Goal: Task Accomplishment & Management: Manage account settings

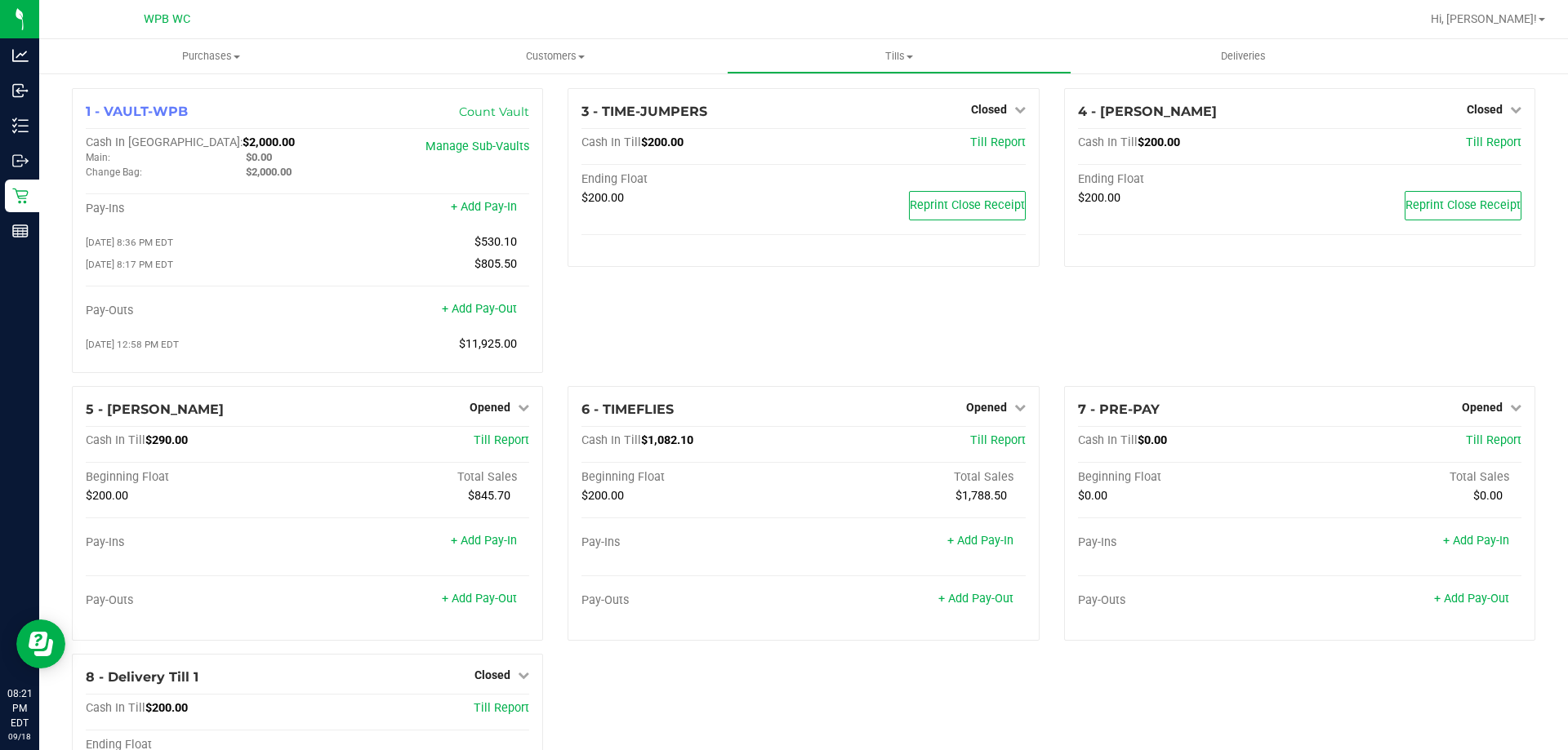
click at [1522, 30] on div "Hi, [PERSON_NAME]!" at bounding box center [1487, 19] width 127 height 29
click at [1522, 22] on span "Hi, [PERSON_NAME]!" at bounding box center [1483, 18] width 106 height 13
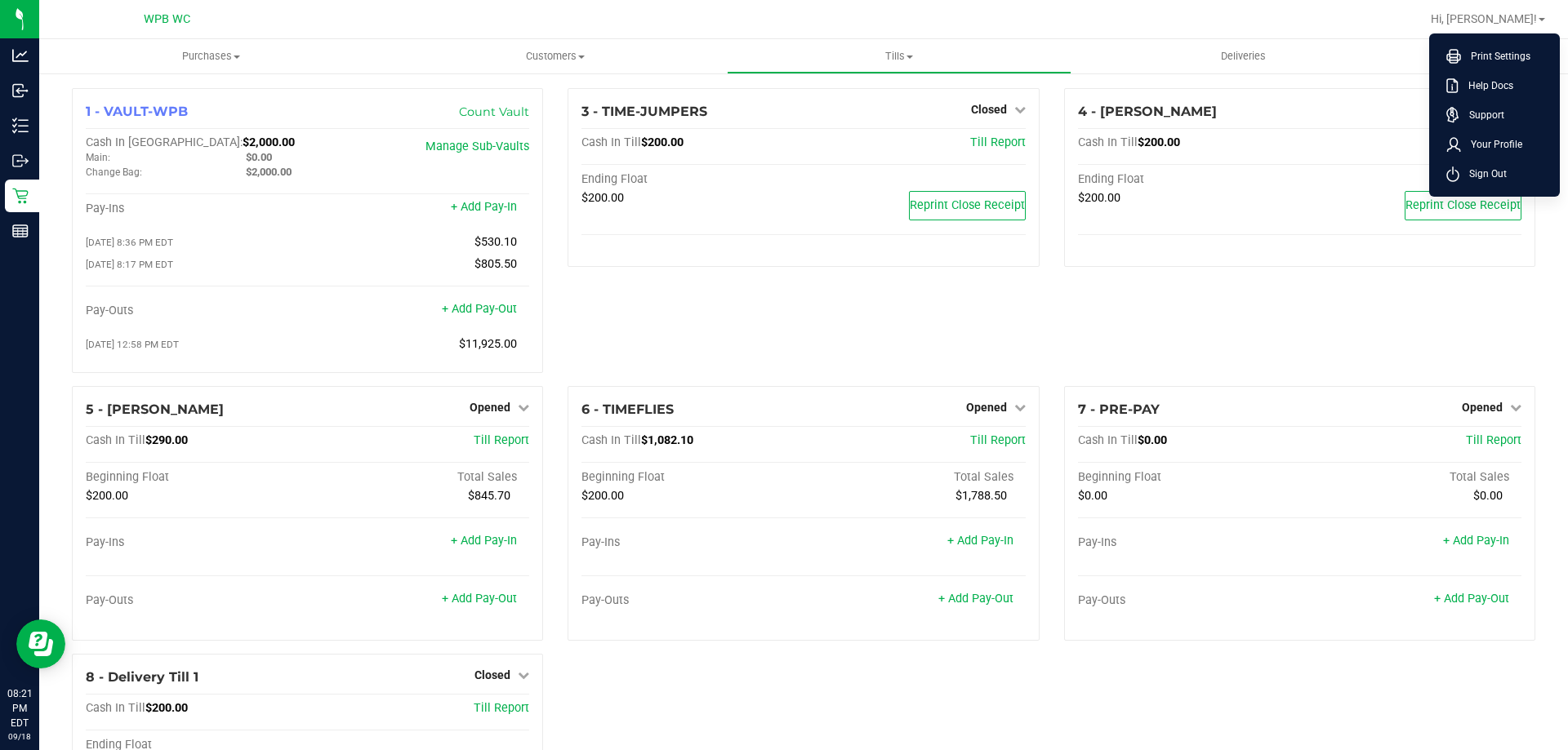
click at [924, 338] on div "3 - TIME-JUMPERS Closed Open Till Cash In Till $200.00 Till Report Ending Float…" at bounding box center [803, 237] width 496 height 298
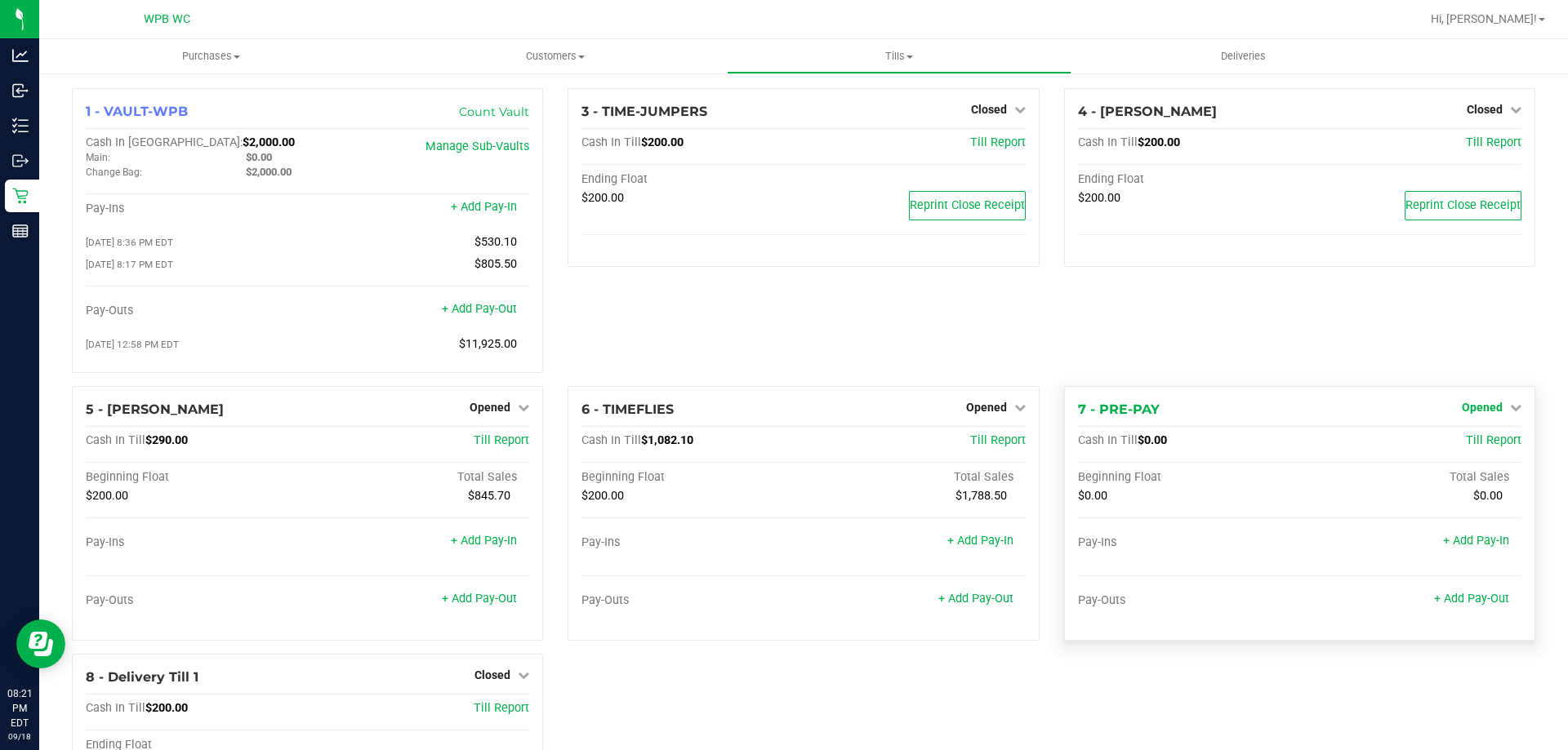
click at [1491, 410] on link "Opened" at bounding box center [1491, 406] width 60 height 13
click at [1462, 442] on link "Close Till" at bounding box center [1483, 440] width 44 height 13
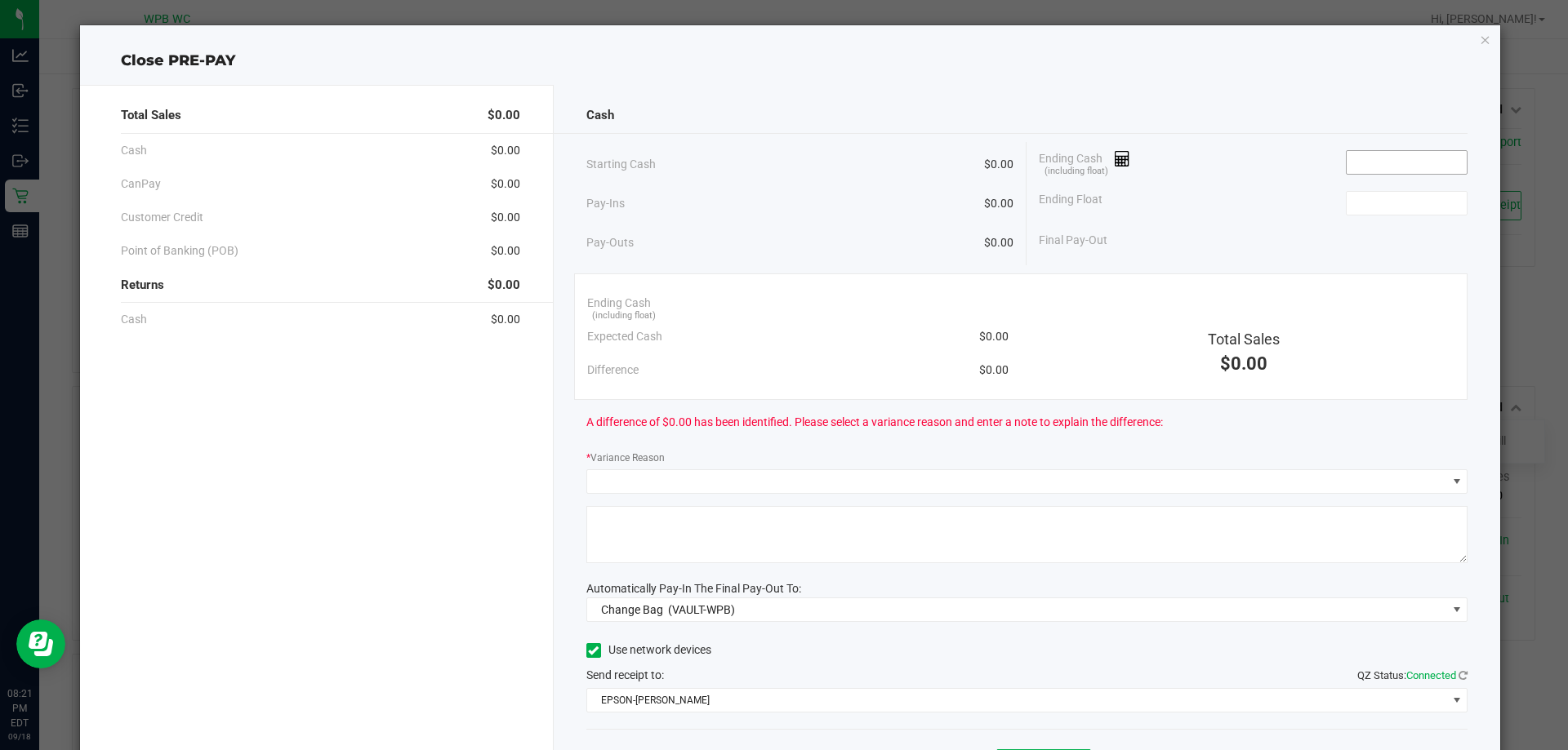
click at [1400, 167] on input at bounding box center [1407, 161] width 120 height 23
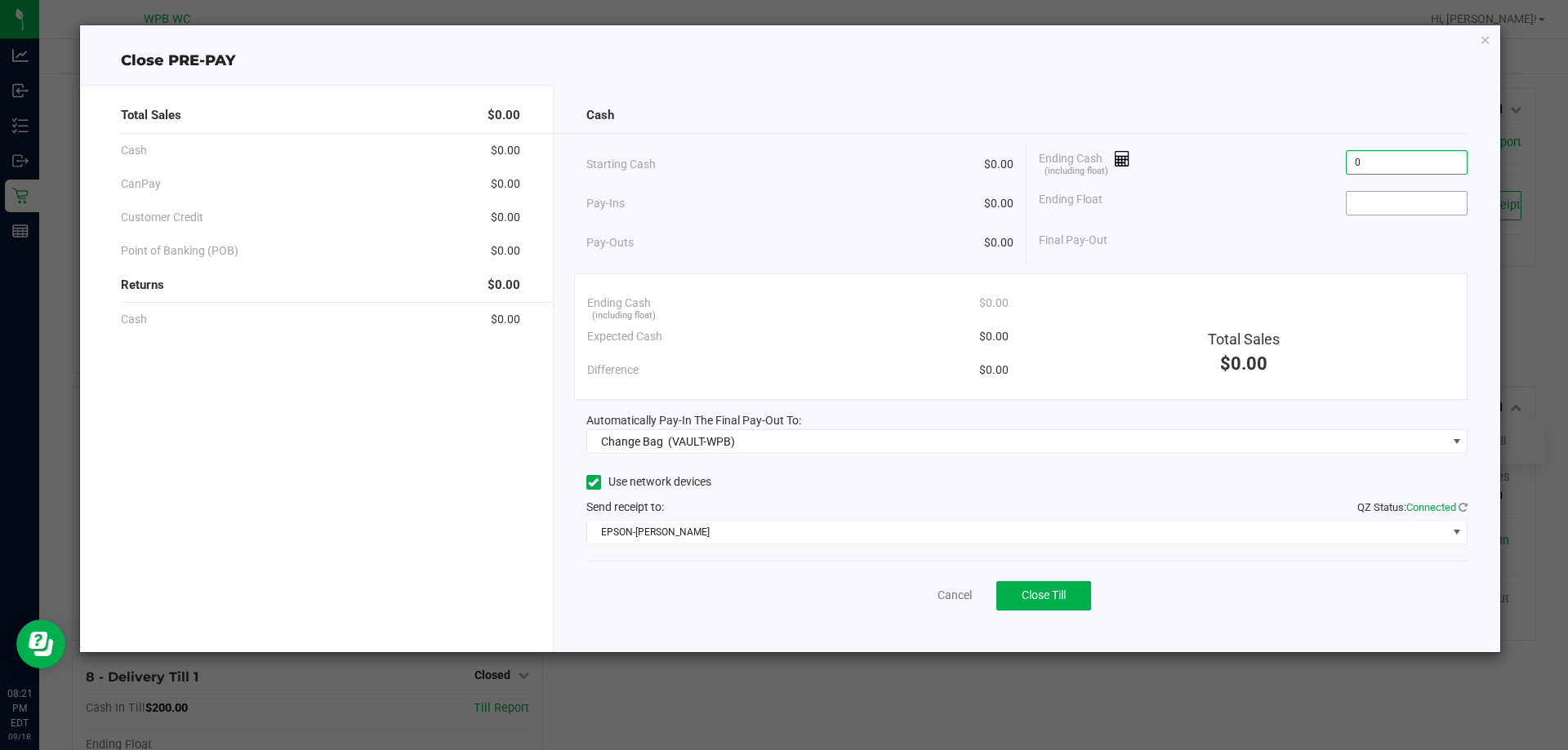
type input "$0.00"
click at [1382, 212] on input at bounding box center [1407, 203] width 120 height 23
type input "$0.00"
click at [1228, 231] on div "Final Pay-Out $0.00" at bounding box center [1253, 240] width 429 height 33
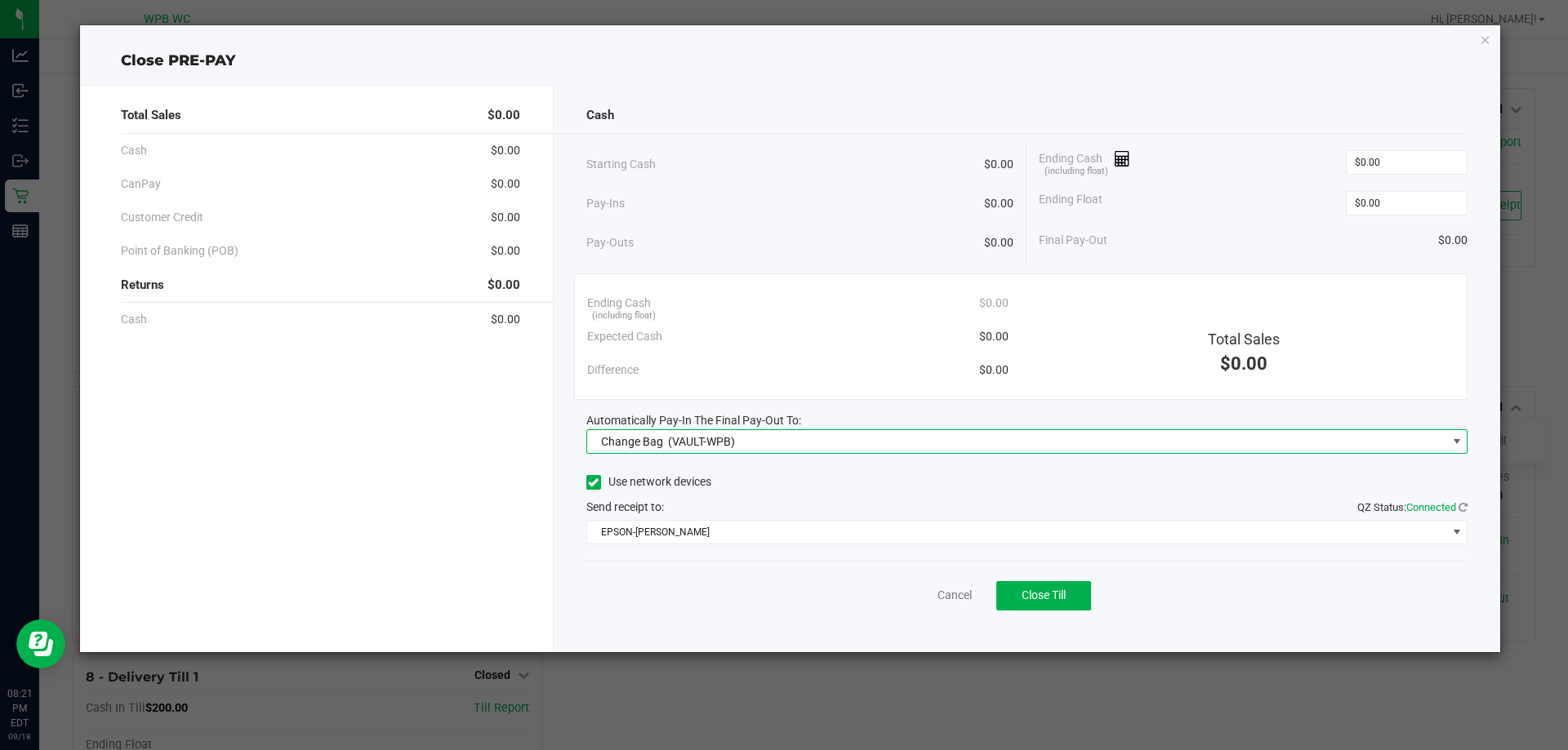
click at [673, 449] on div "Change Bag (VAULT-WPB)" at bounding box center [664, 442] width 142 height 30
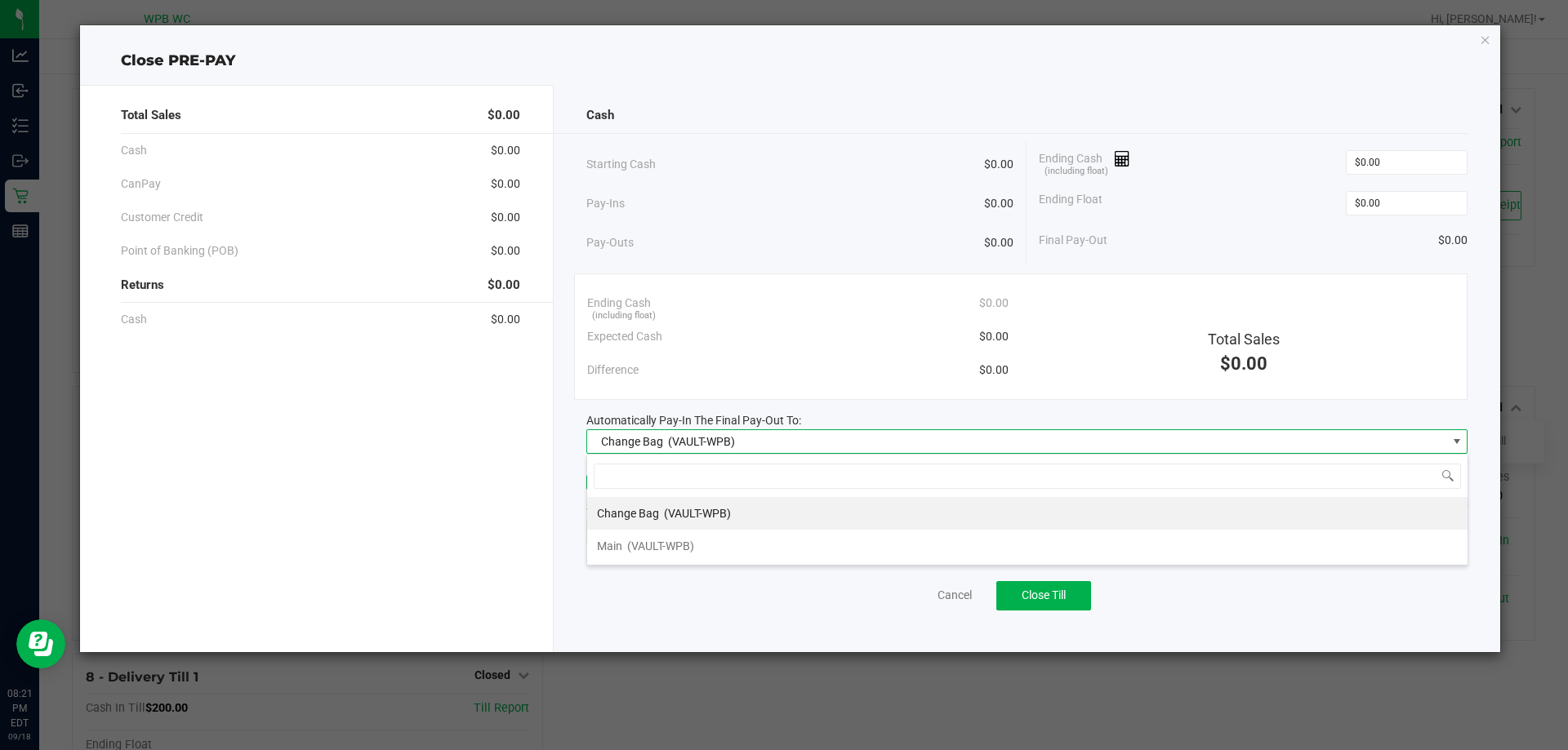
scroll to position [25, 881]
click at [660, 537] on div "Main (VAULT-WPB)" at bounding box center [645, 546] width 97 height 30
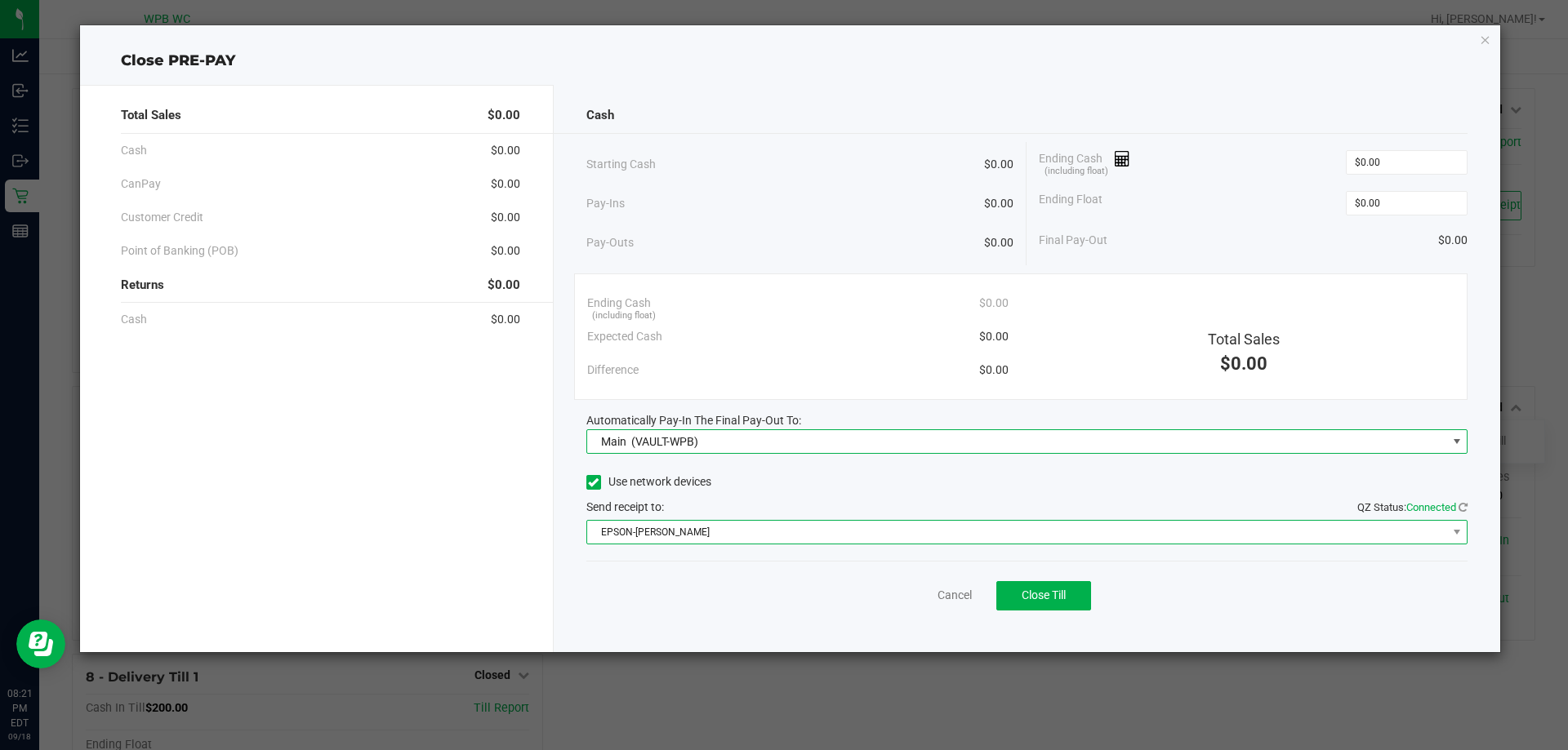
click at [694, 538] on span "EPSON-[PERSON_NAME]" at bounding box center [1017, 531] width 860 height 23
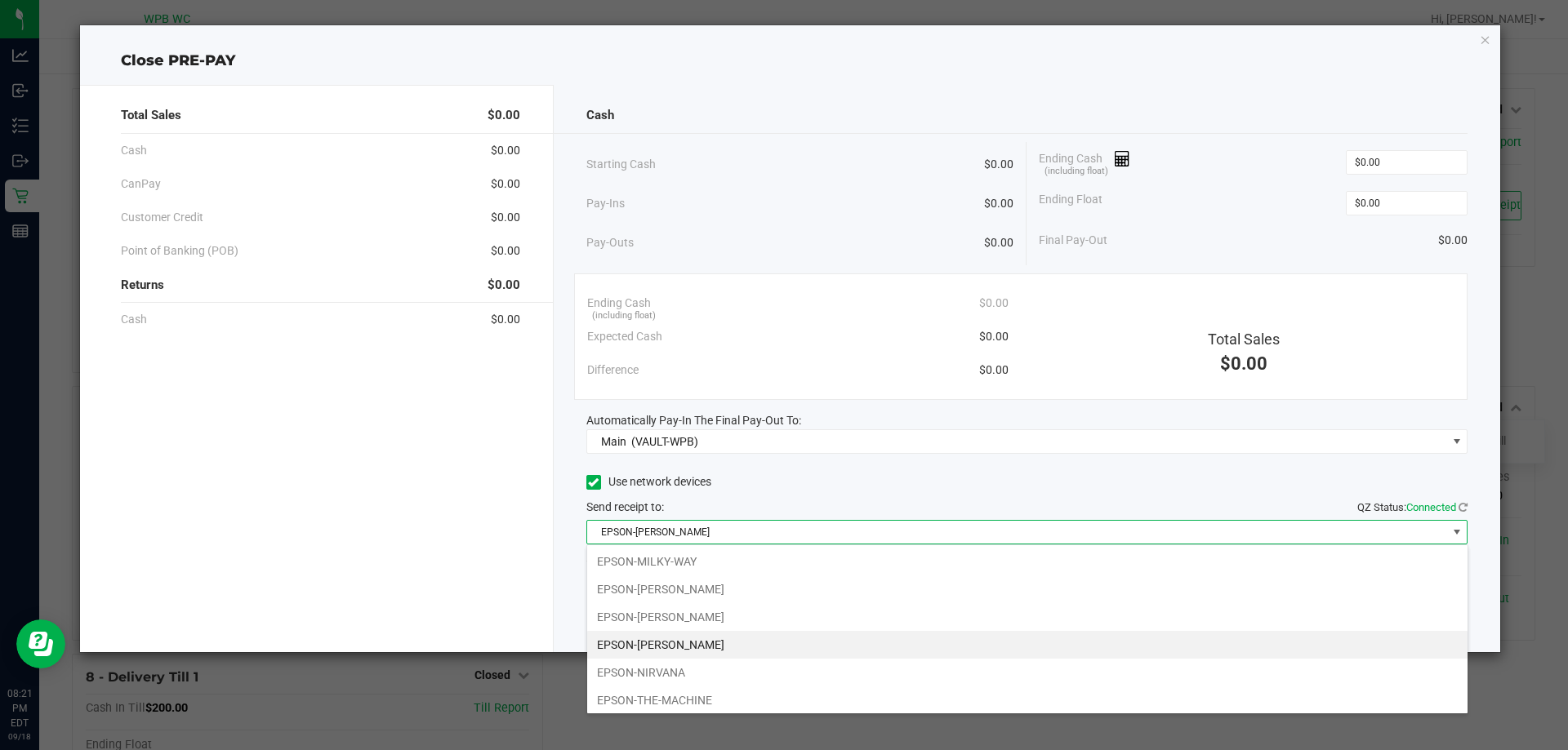
click at [685, 221] on div "Pay-Outs $0.00" at bounding box center [800, 243] width 428 height 45
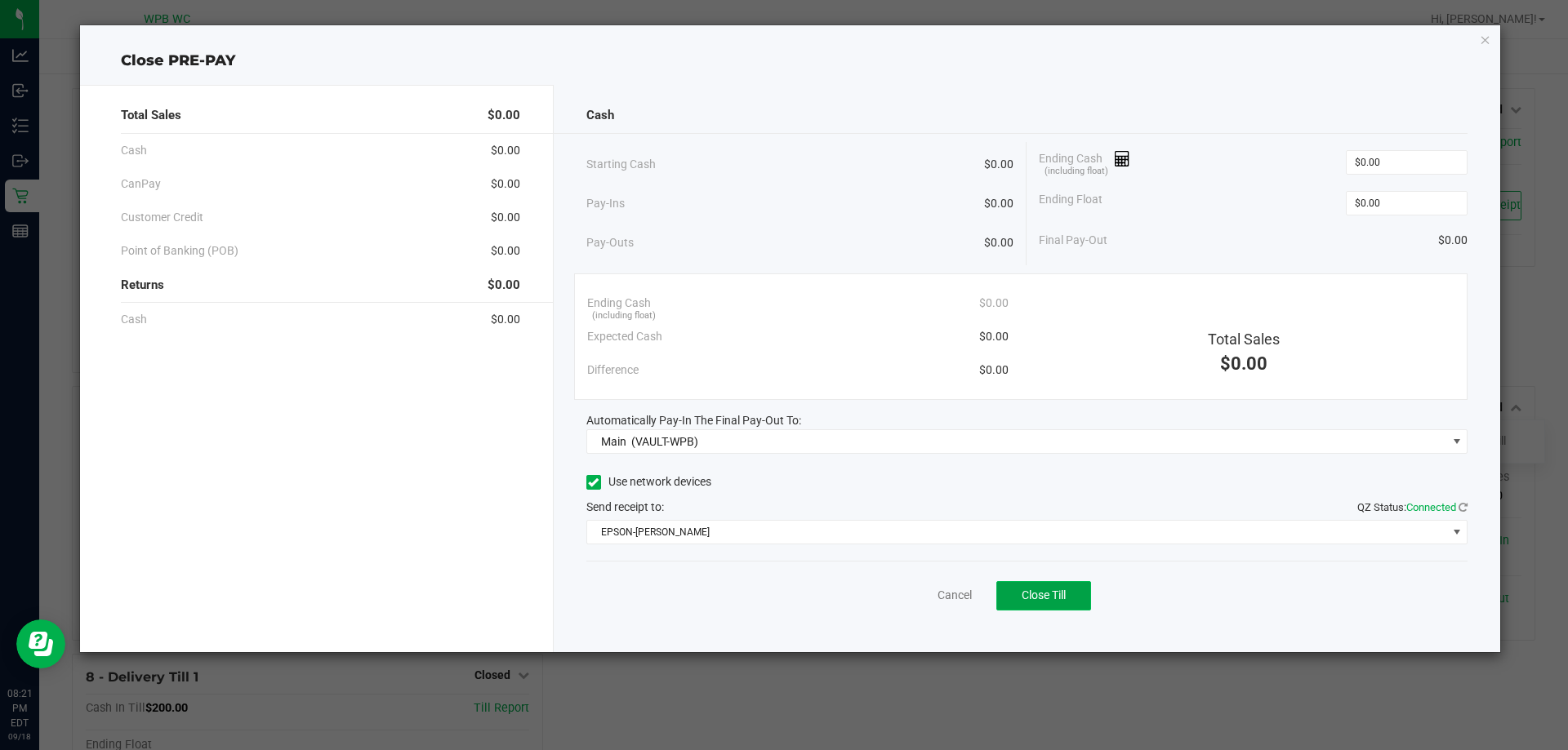
click at [1031, 592] on span "Close Till" at bounding box center [1043, 594] width 44 height 13
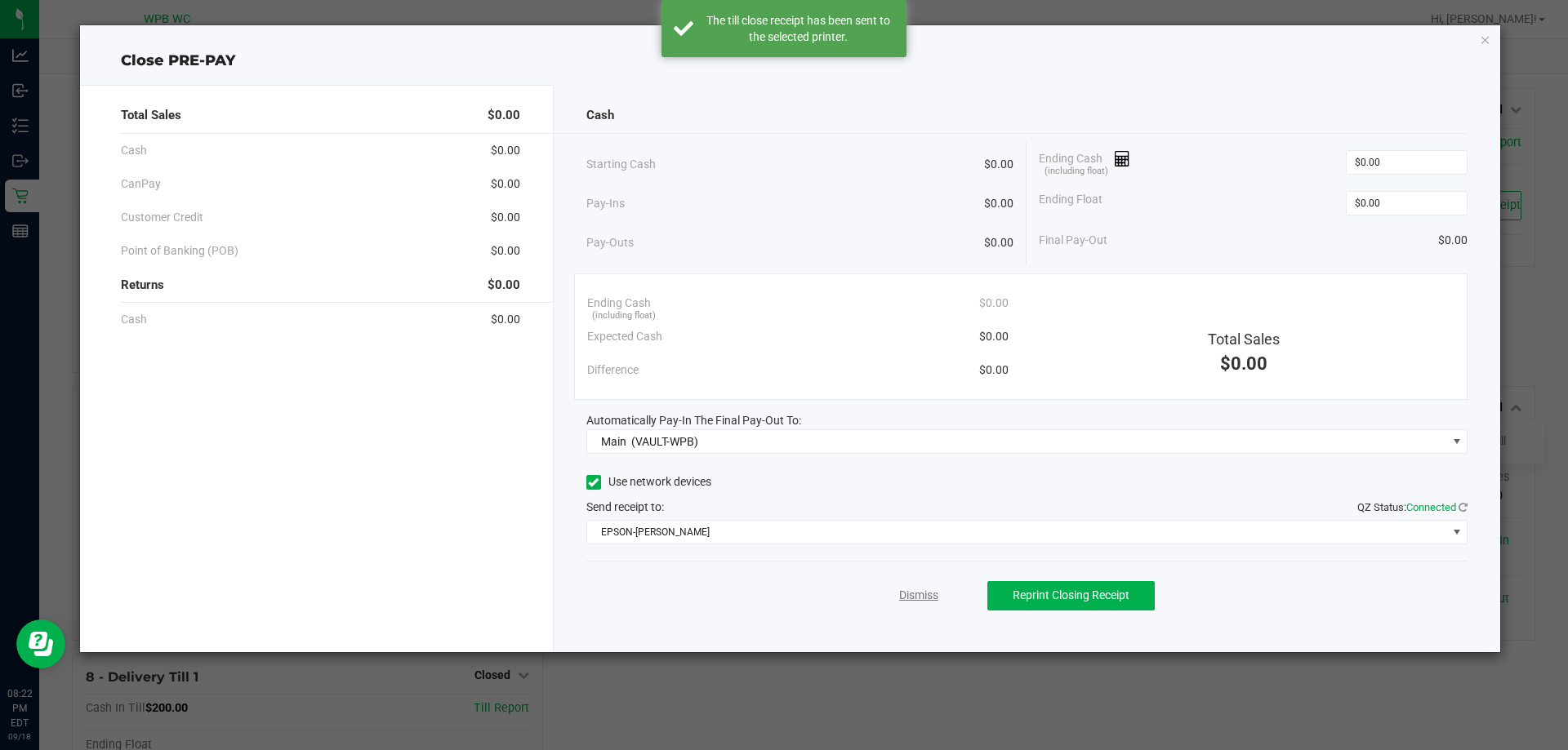
click at [922, 596] on link "Dismiss" at bounding box center [918, 594] width 39 height 17
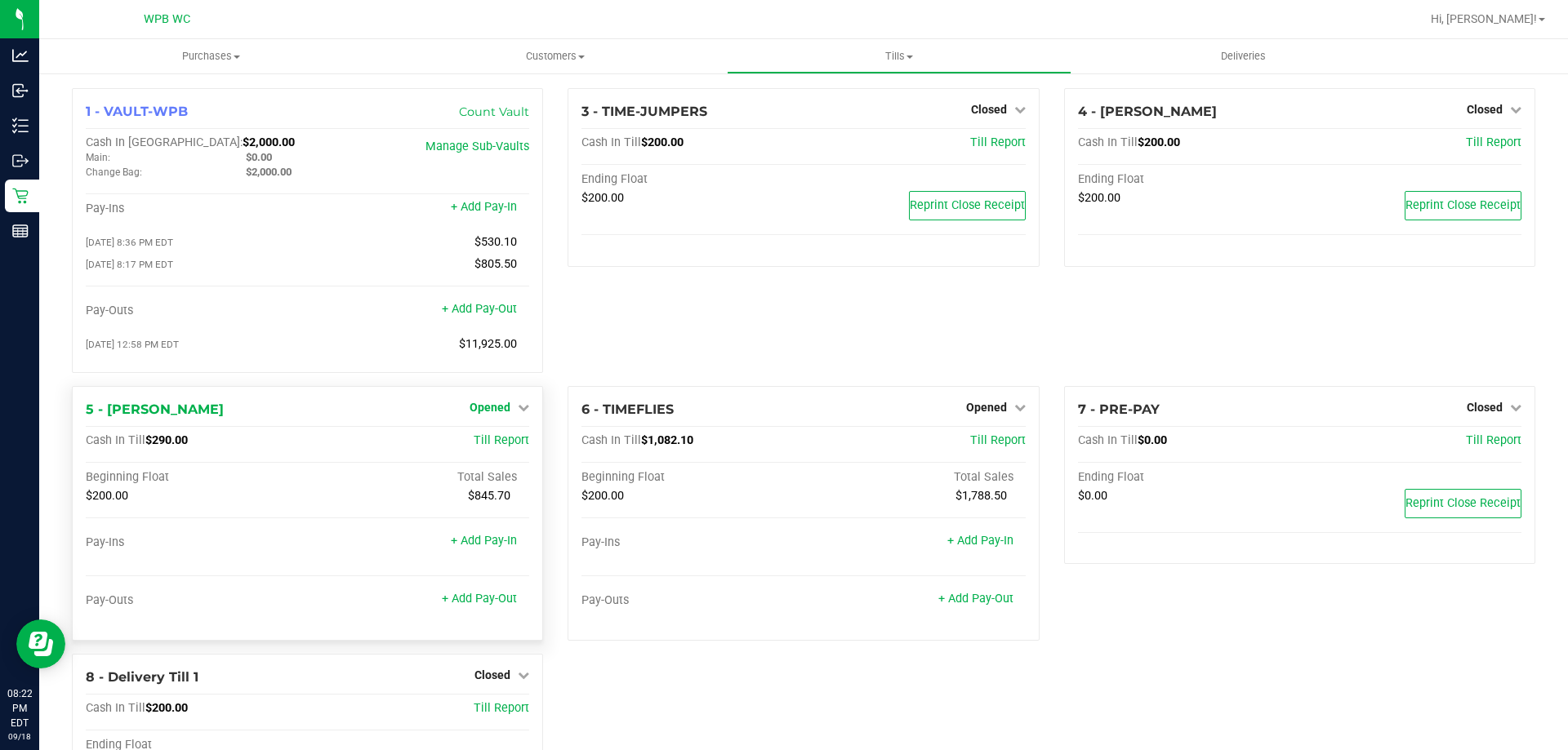
click at [485, 406] on span "Opened" at bounding box center [489, 406] width 40 height 13
click at [496, 440] on link "Close Till" at bounding box center [492, 440] width 44 height 13
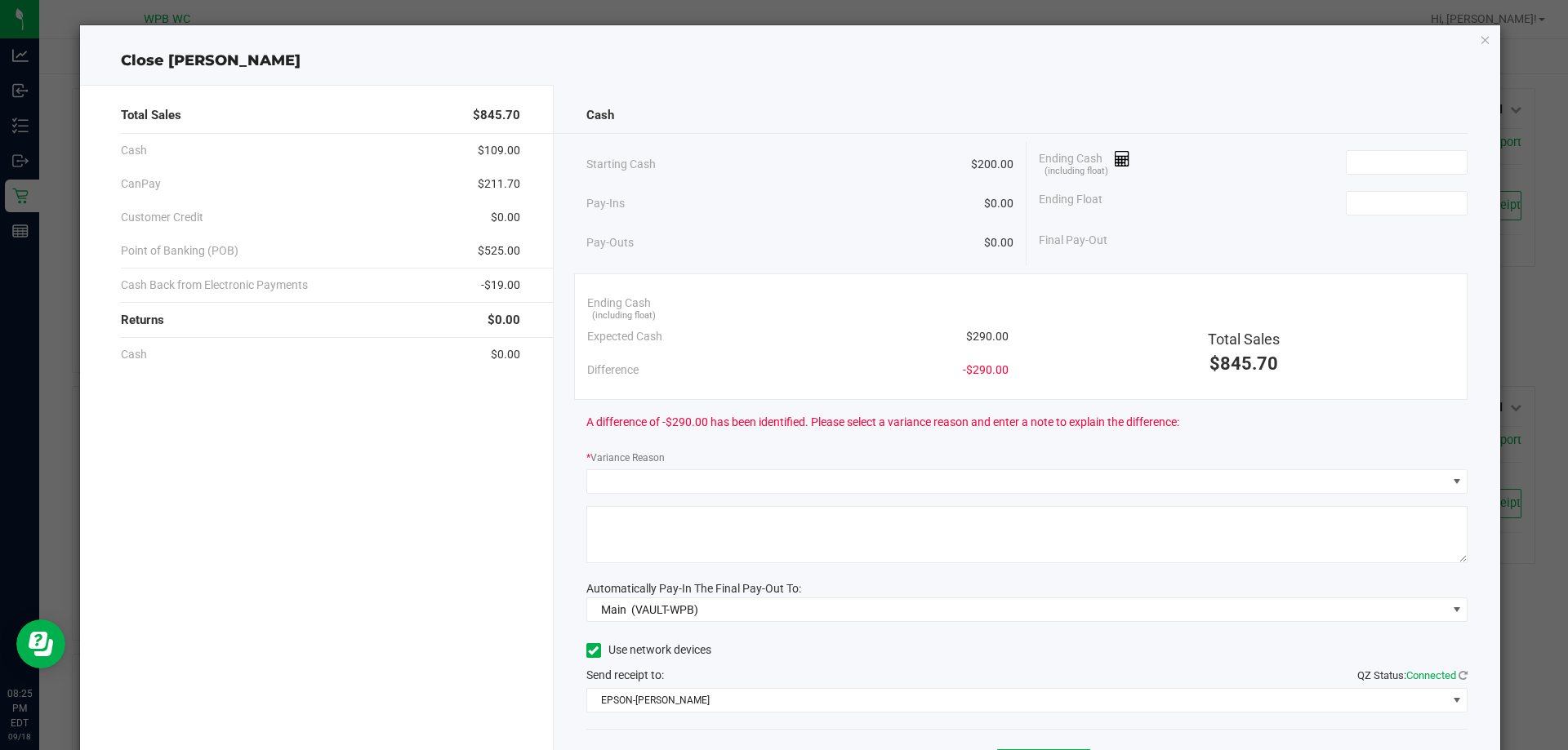
click at [1202, 165] on div "Ending Cash (including float)" at bounding box center [1253, 161] width 429 height 40
click at [1377, 156] on input at bounding box center [1407, 161] width 120 height 23
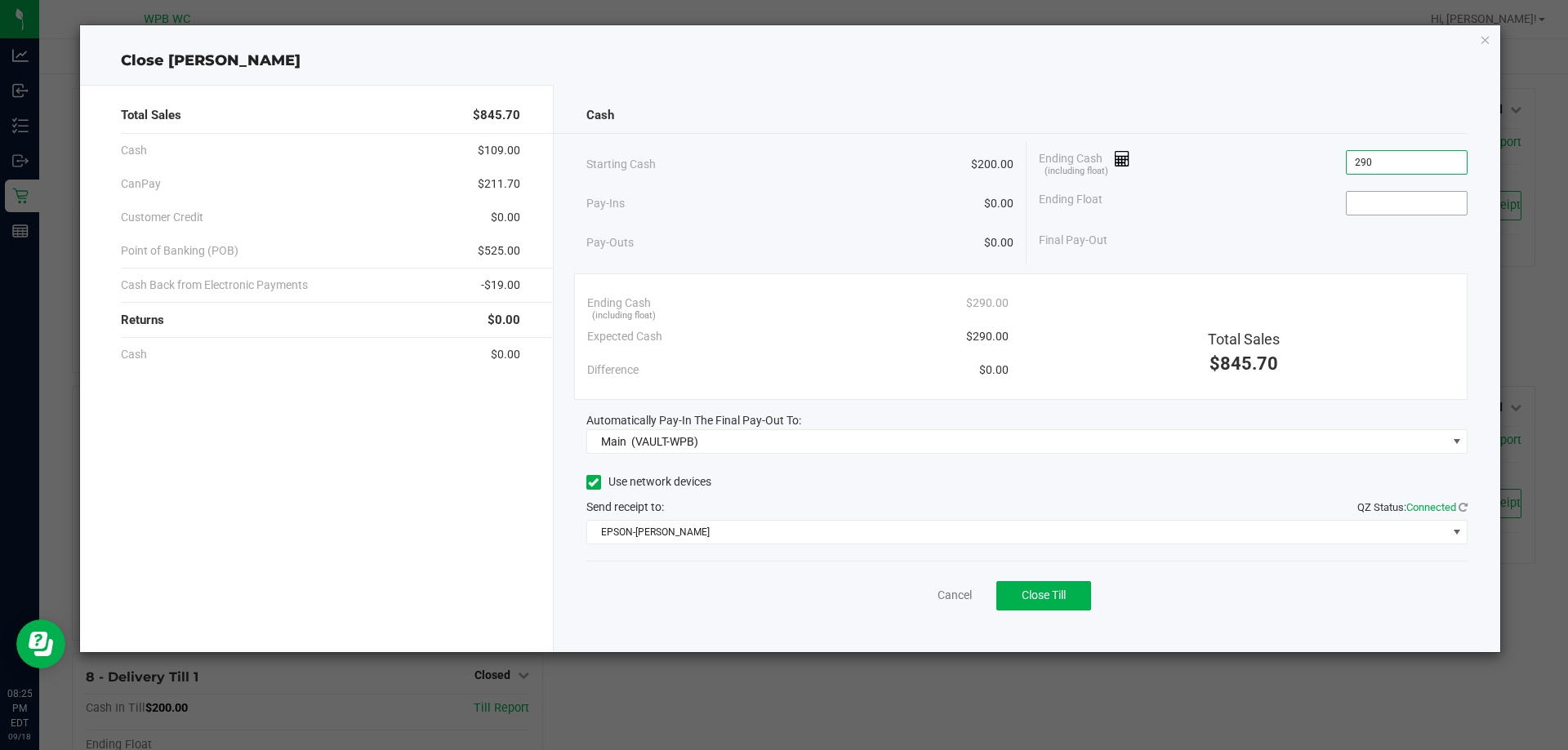
type input "$290.00"
click at [1384, 202] on input at bounding box center [1407, 203] width 120 height 23
type input "$200.00"
click at [1268, 197] on div "Ending Float $200.00" at bounding box center [1253, 203] width 429 height 40
click at [1037, 601] on span "Close Till" at bounding box center [1043, 594] width 44 height 13
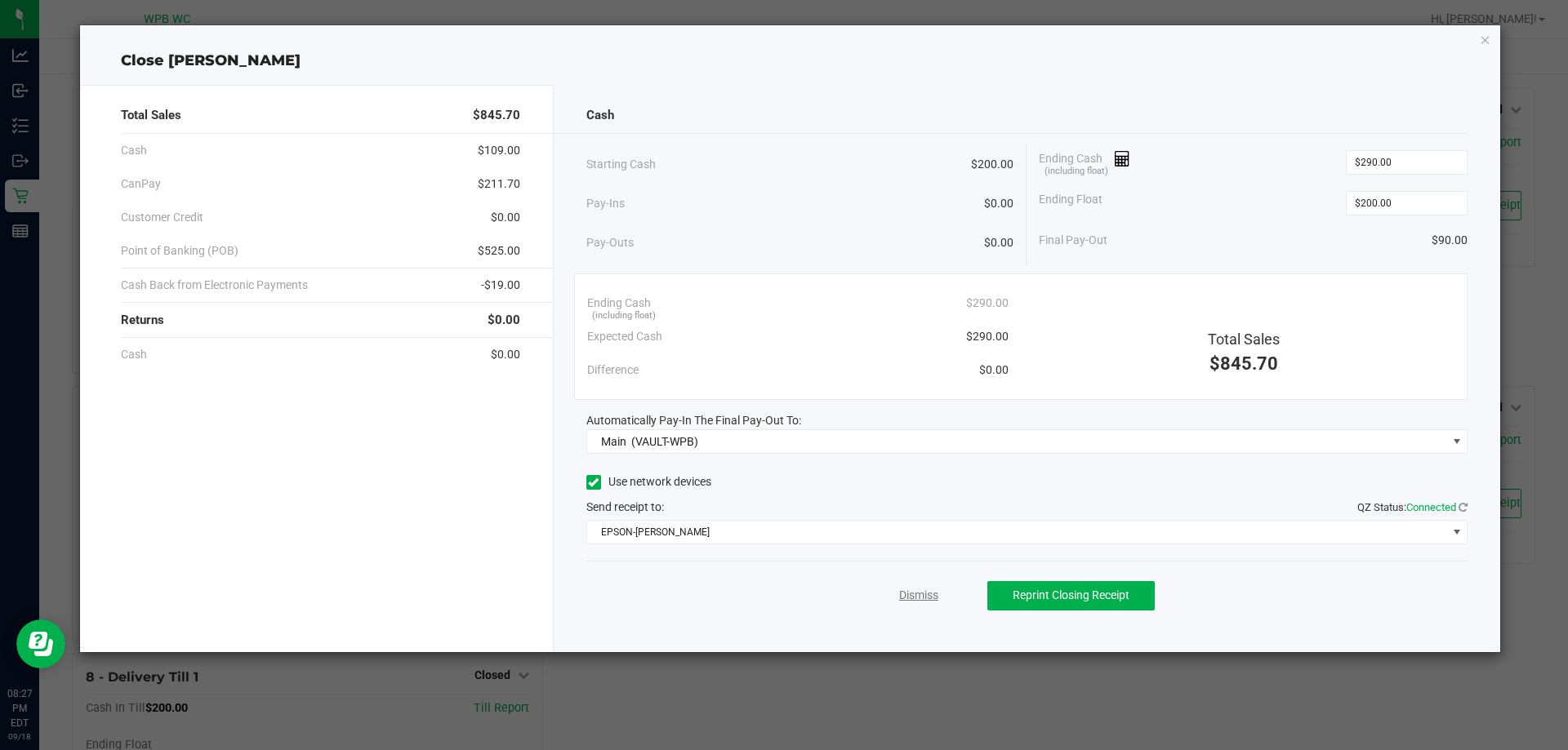
click at [923, 592] on link "Dismiss" at bounding box center [918, 594] width 39 height 17
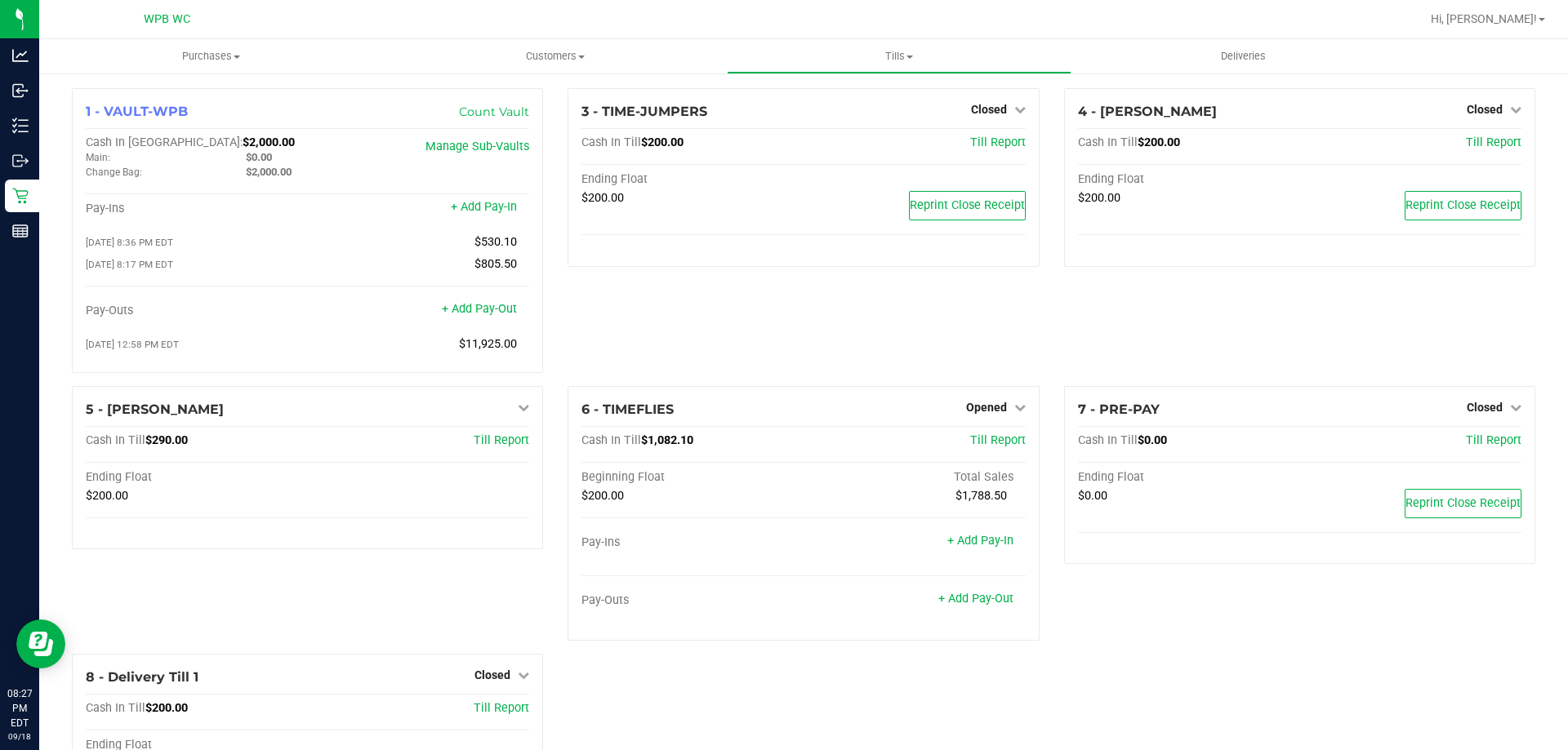
click at [1396, 654] on div "7 - PRE-PAY Closed Open Till Cash In Till $0.00 Till Report Ending Float $0.00 …" at bounding box center [1299, 520] width 496 height 268
click at [994, 414] on span "Opened" at bounding box center [985, 406] width 40 height 13
click at [982, 442] on link "Close Till" at bounding box center [987, 440] width 44 height 13
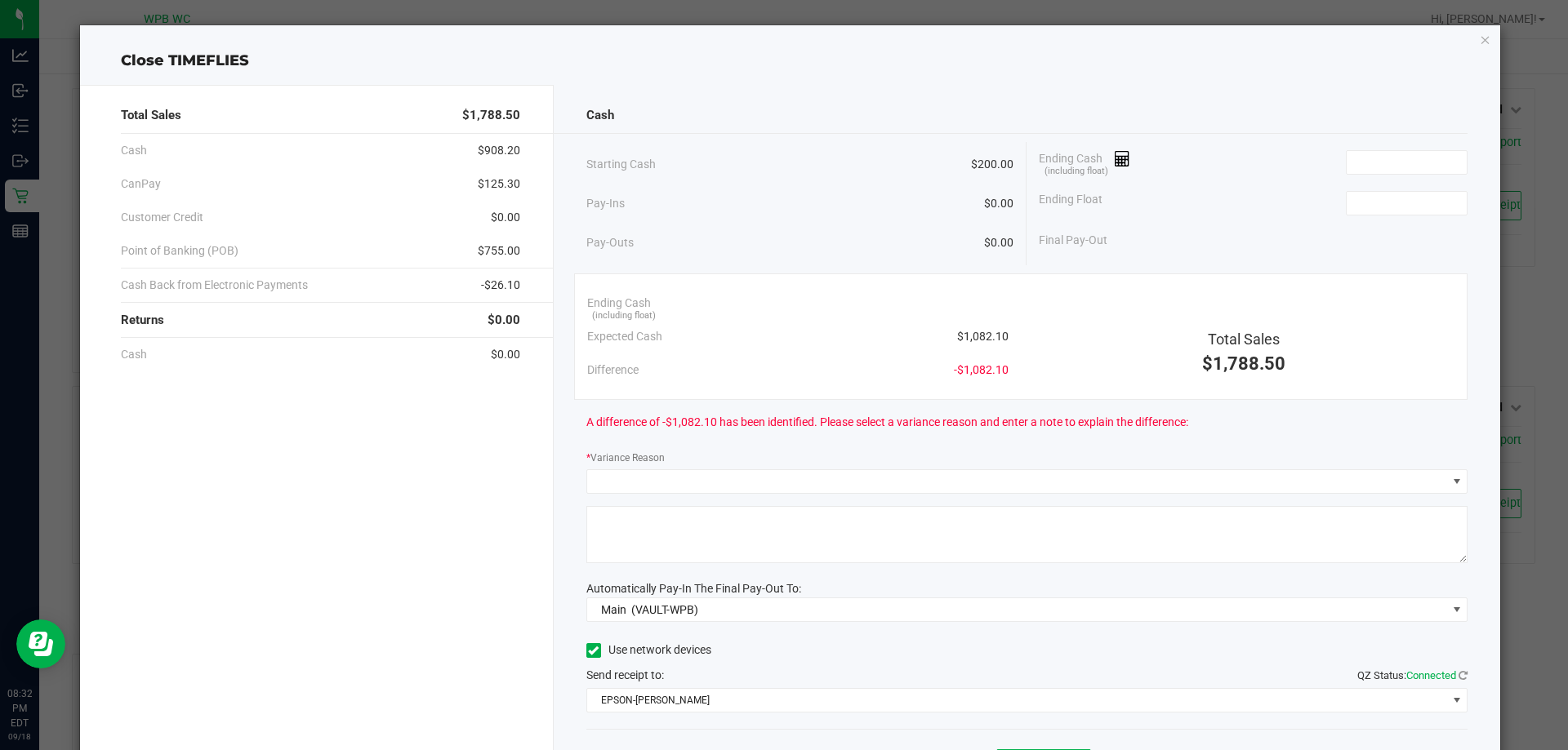
click at [1224, 85] on div "Cash Starting Cash $200.00 Pay-Ins $0.00 Pay-Outs $0.00 Ending Cash (including …" at bounding box center [1027, 452] width 947 height 735
click at [1393, 159] on input at bounding box center [1407, 161] width 120 height 23
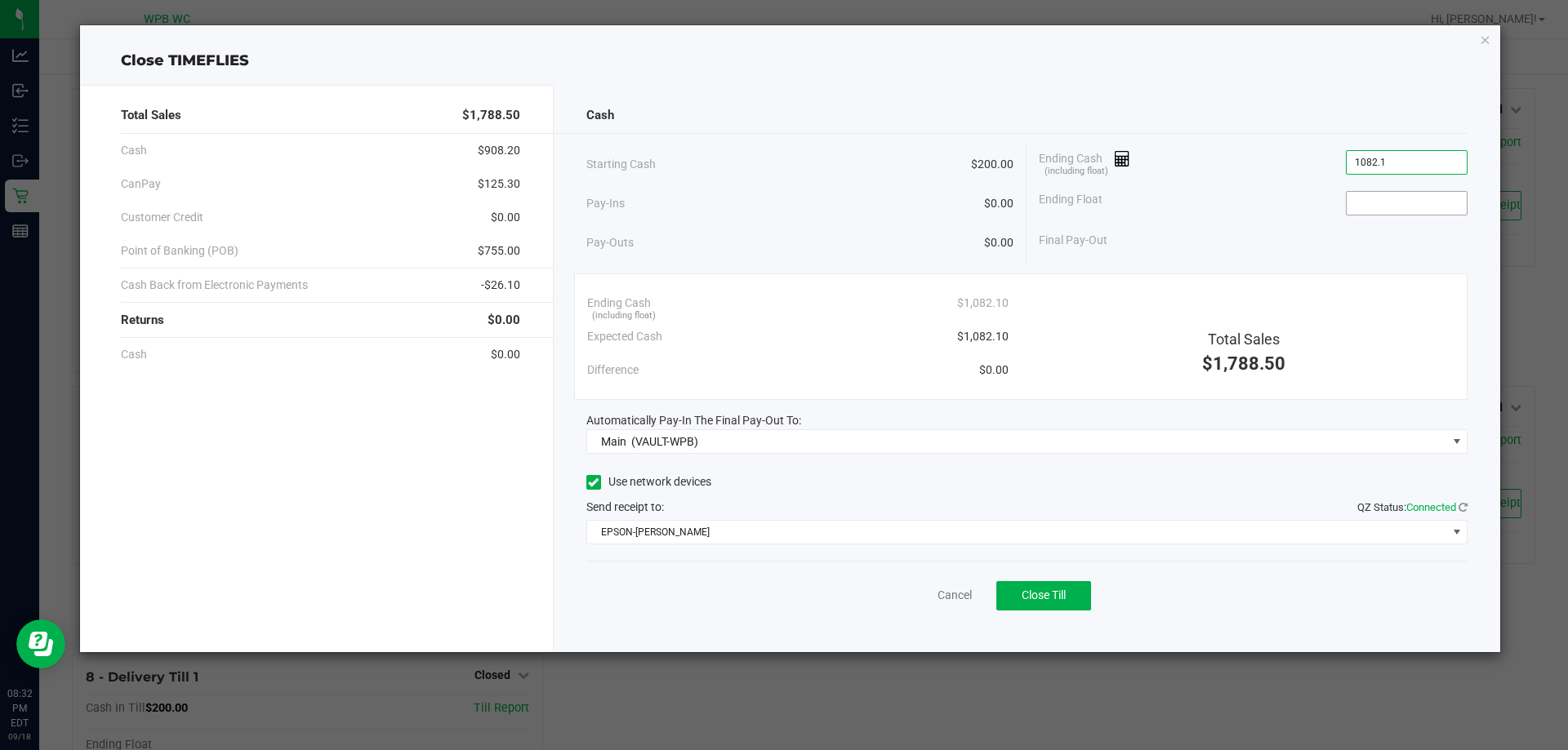
type input "$1,082.10"
click at [1380, 213] on input at bounding box center [1407, 203] width 120 height 23
type input "$200.00"
click at [1243, 176] on div "Ending Cash (including float) $1,082.10" at bounding box center [1253, 161] width 429 height 40
click at [1012, 601] on button "Close Till" at bounding box center [1043, 596] width 94 height 30
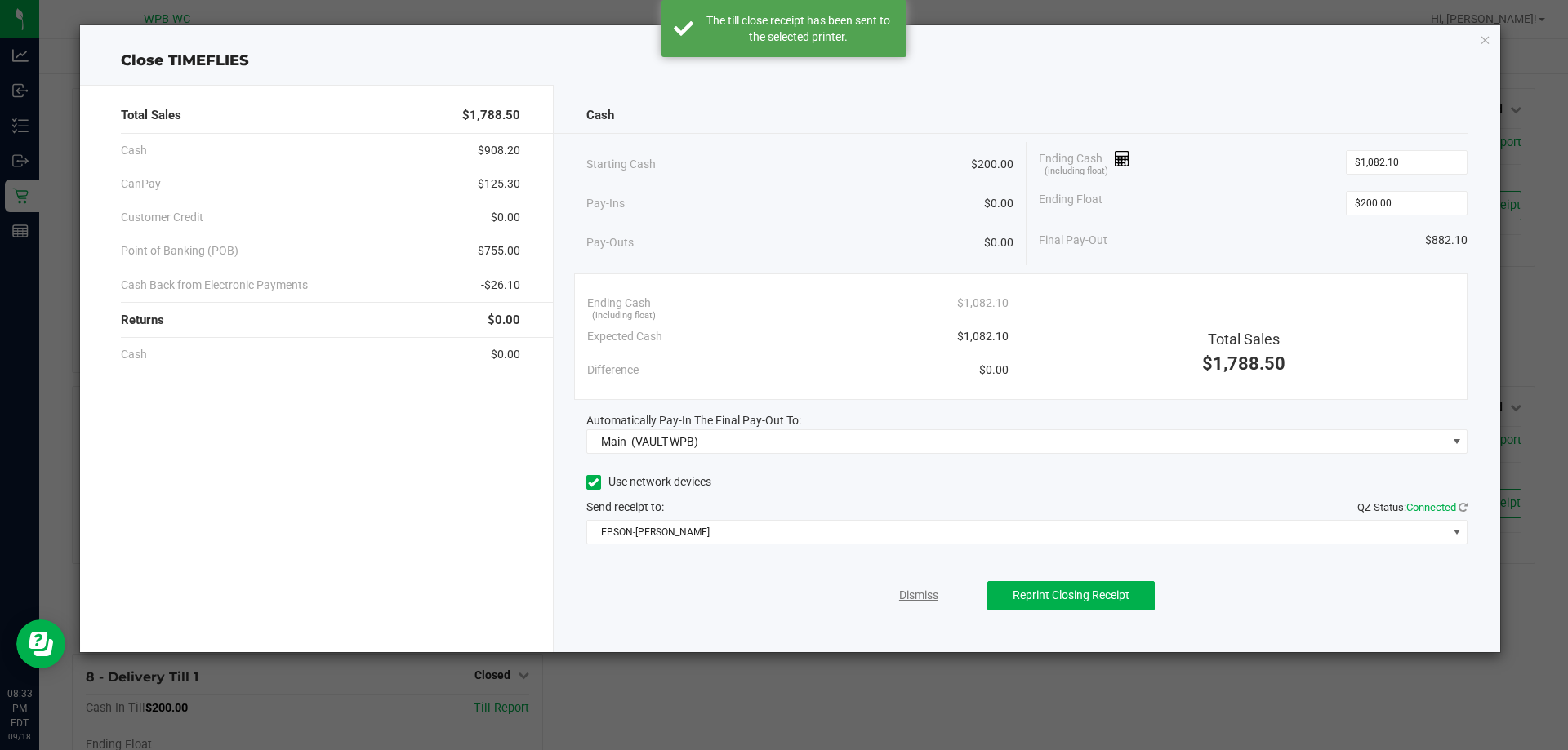
click at [921, 592] on link "Dismiss" at bounding box center [918, 594] width 39 height 17
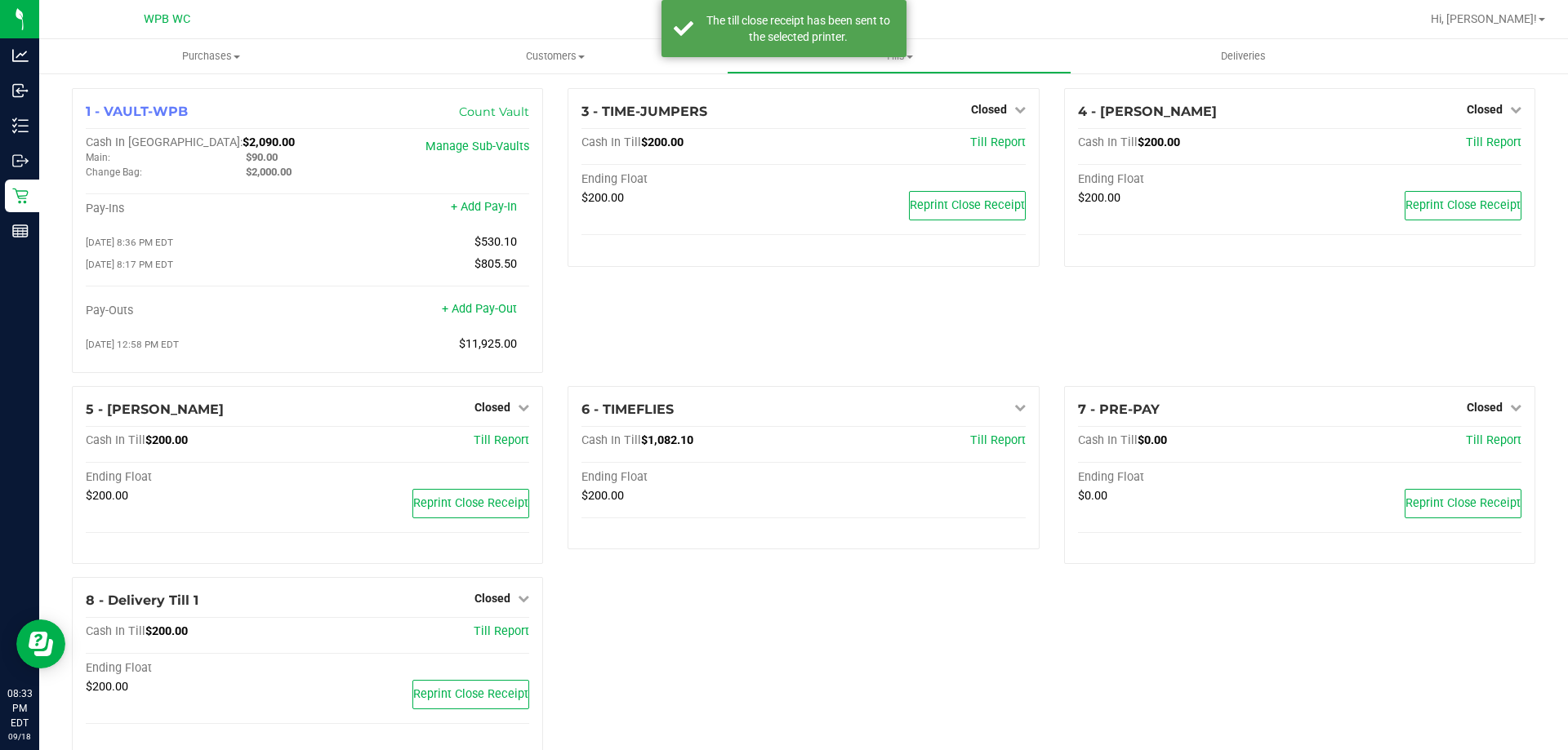
click at [922, 598] on div "1 - VAULT-WPB Count Vault Cash In Vault: $2,090.00 Main: $90.00 Change Bag: $2,…" at bounding box center [803, 429] width 1487 height 681
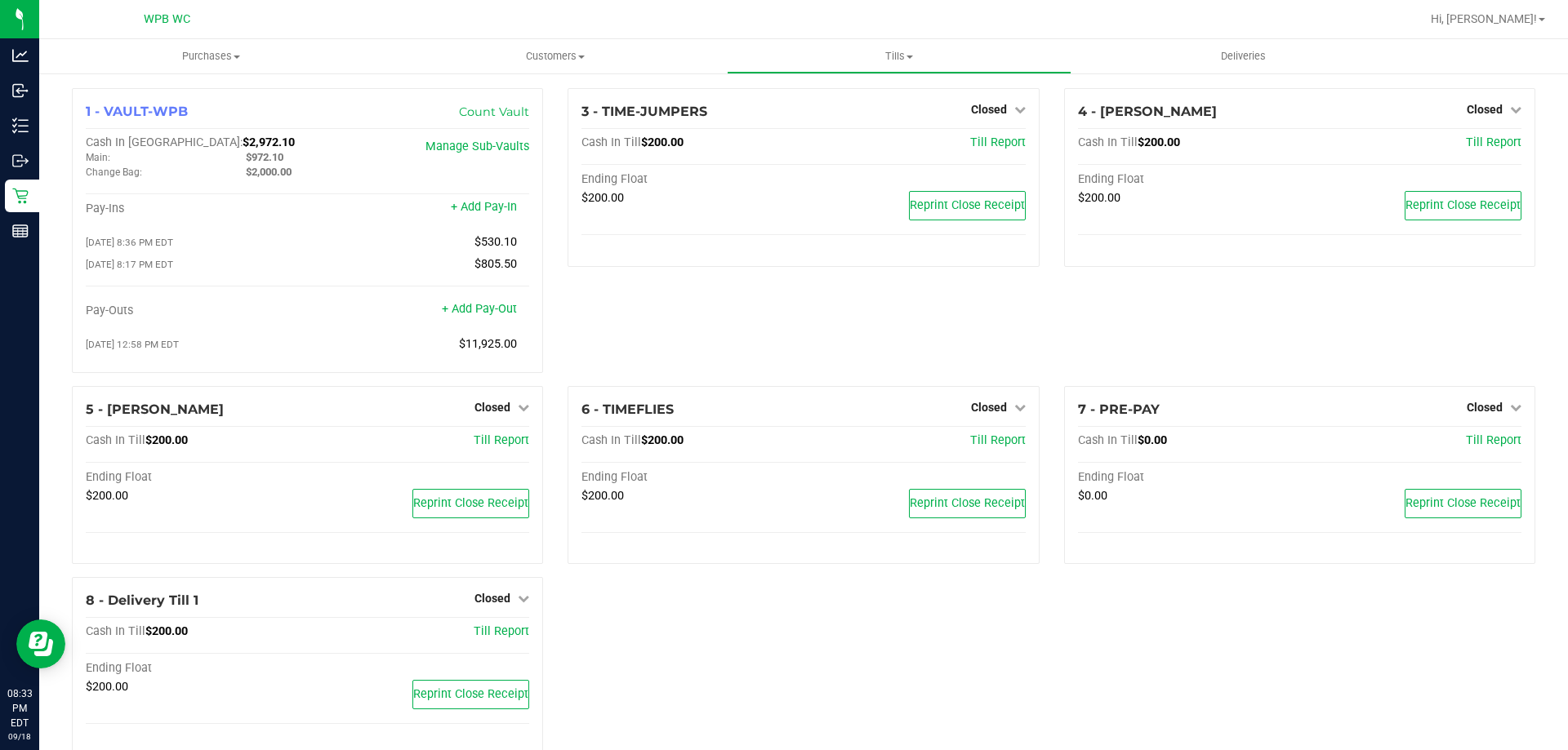
click at [840, 336] on div "3 - TIME-JUMPERS Closed Open Till Cash In Till $200.00 Till Report Ending Float…" at bounding box center [803, 237] width 496 height 298
